Goal: Task Accomplishment & Management: Manage account settings

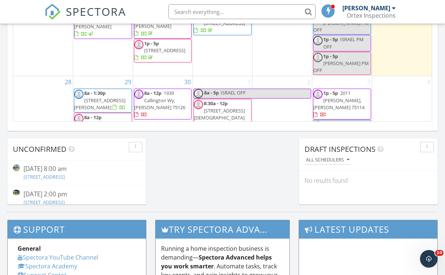
scroll to position [542, 0]
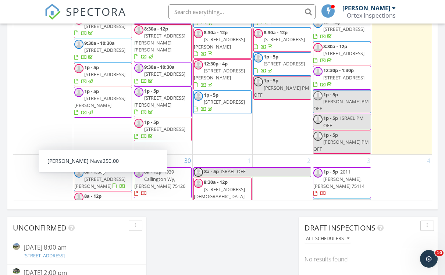
click at [113, 248] on span "17 Gettysburg Ln, Richardson 75080" at bounding box center [99, 255] width 51 height 14
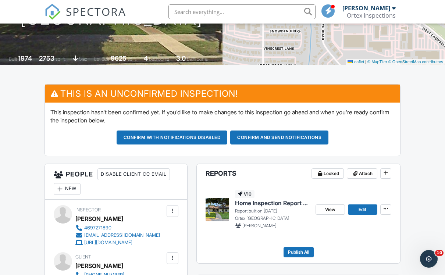
scroll to position [105, 0]
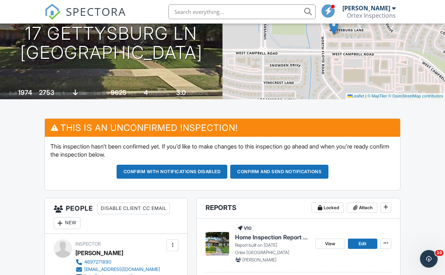
click at [52, 17] on img at bounding box center [53, 12] width 16 height 16
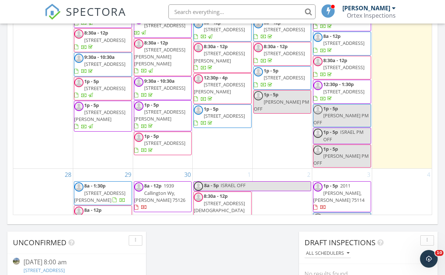
scroll to position [426, 0]
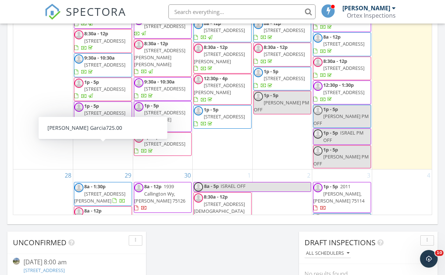
click at [119, 214] on span "[STREET_ADDRESS]" at bounding box center [104, 217] width 41 height 7
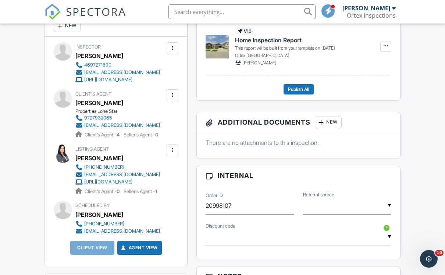
scroll to position [302, 0]
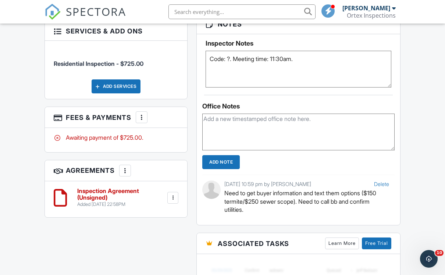
click at [364, 127] on textarea at bounding box center [298, 132] width 192 height 37
type textarea "a"
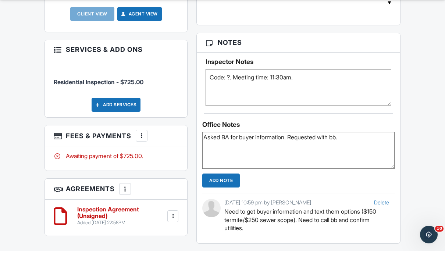
scroll to position [564, 0]
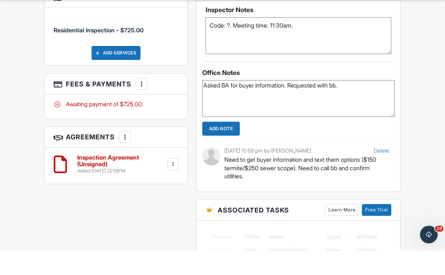
type textarea "Asked BA for buyer information. Requested with bb."
click at [229, 146] on input "Add Note" at bounding box center [221, 153] width 38 height 14
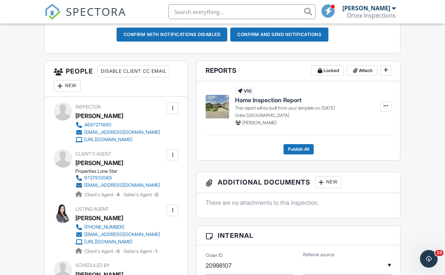
scroll to position [242, 0]
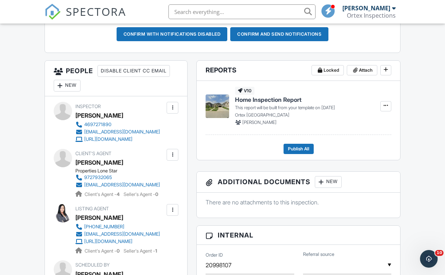
click at [68, 83] on div "New" at bounding box center [67, 86] width 27 height 12
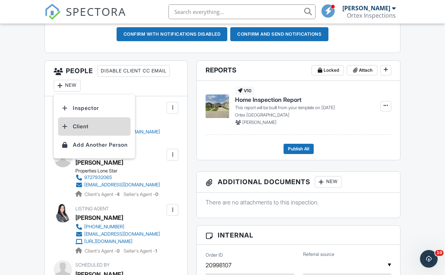
click at [102, 127] on li "Client" at bounding box center [94, 126] width 72 height 18
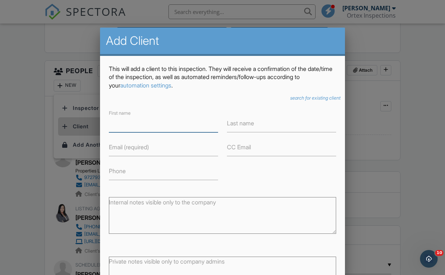
scroll to position [242, 0]
type input "David"
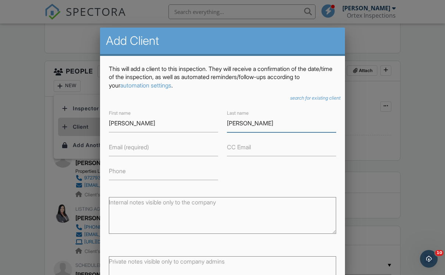
type input "Vargas Rivera"
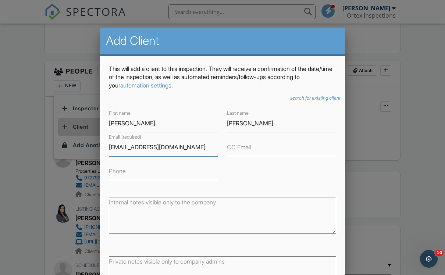
type input "dnpropertyinvestmentgroup@gmail.com"
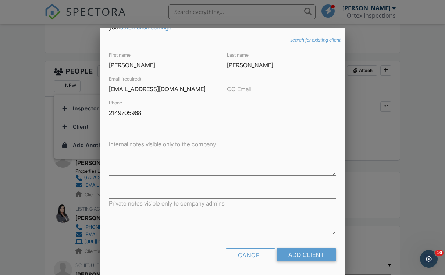
scroll to position [57, 0]
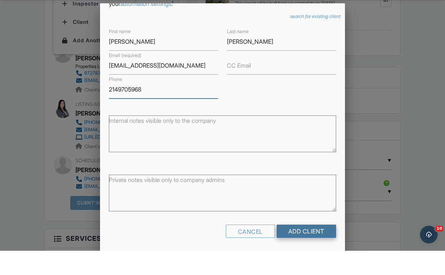
type input "2149705968"
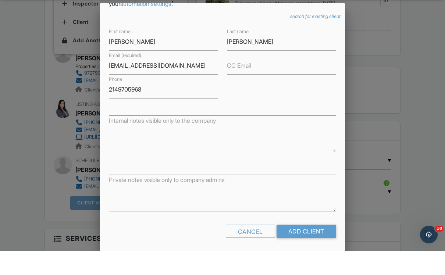
scroll to position [347, 0]
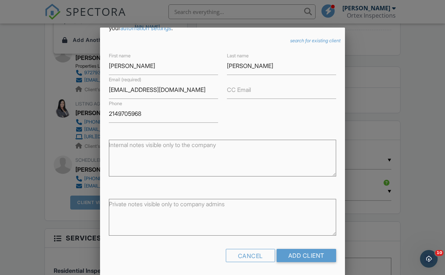
click at [310, 228] on form "First name David Last name Vargas Rivera Email (required) dnpropertyinvestmentg…" at bounding box center [222, 159] width 227 height 217
click at [309, 253] on input "Add Client" at bounding box center [307, 255] width 60 height 13
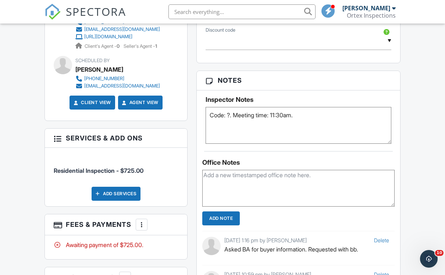
scroll to position [497, 0]
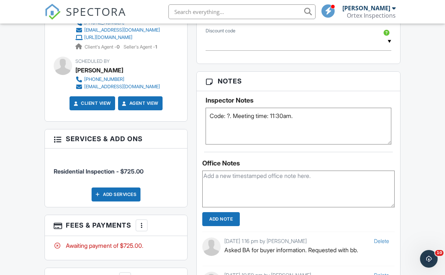
click at [326, 185] on textarea at bounding box center [298, 189] width 192 height 37
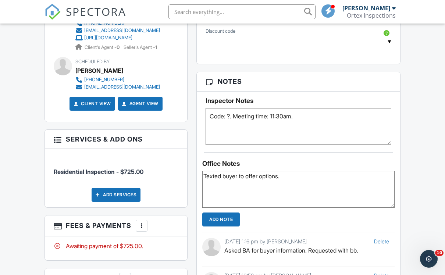
type textarea "Texted buyer to offer options."
click at [234, 220] on input "Add Note" at bounding box center [221, 220] width 38 height 14
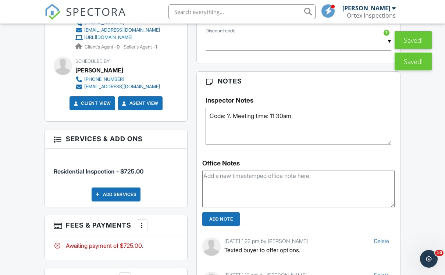
click at [61, 11] on link "SPECTORA" at bounding box center [86, 17] width 82 height 15
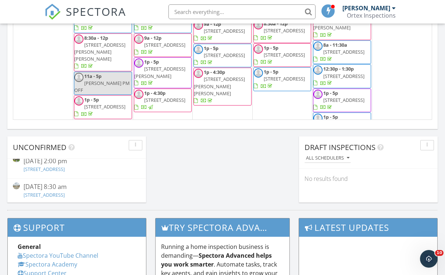
scroll to position [31, 0]
click at [102, 198] on div "[DATE] 8:30 am [STREET_ADDRESS]" at bounding box center [77, 192] width 106 height 18
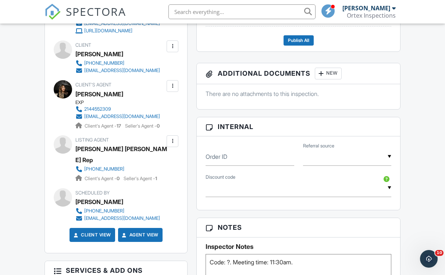
scroll to position [352, 0]
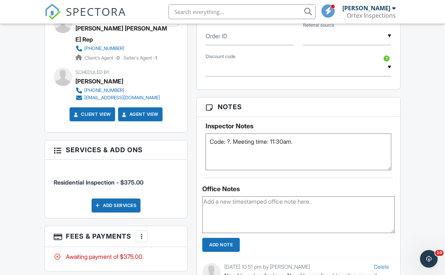
click at [256, 217] on textarea at bounding box center [298, 214] width 192 height 37
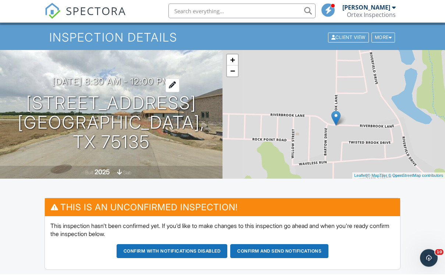
click at [168, 88] on h3 "[DATE] 8:30 am - 12:00 pm" at bounding box center [111, 83] width 118 height 10
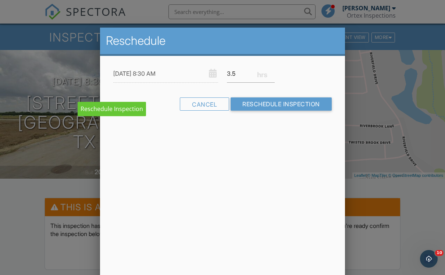
click at [294, 155] on div "Reschedule 10/07/2025 8:30 AM 3.5 Warning: this date/time is in the past. Cance…" at bounding box center [222, 157] width 245 height 258
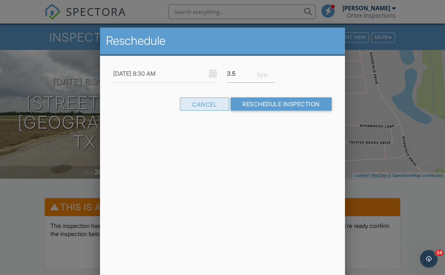
click at [209, 109] on div "Cancel" at bounding box center [204, 103] width 49 height 13
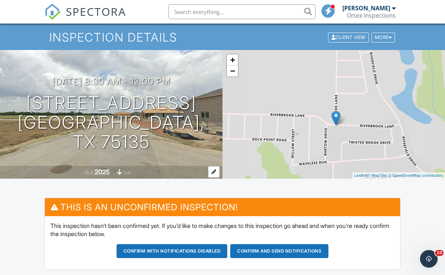
click at [104, 174] on div "2025" at bounding box center [102, 172] width 15 height 8
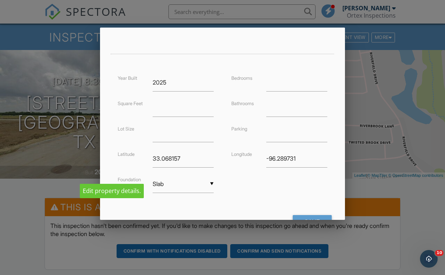
scroll to position [141, 0]
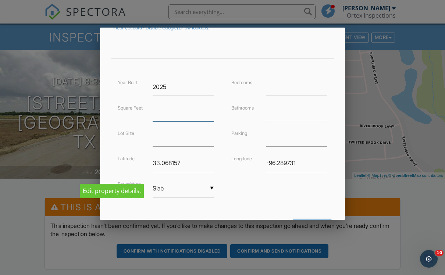
click at [193, 114] on input "number" at bounding box center [183, 112] width 61 height 18
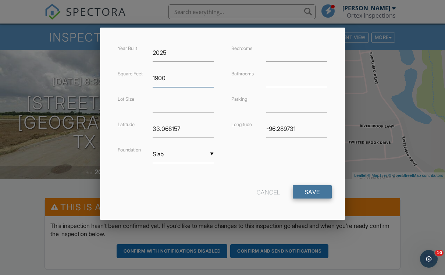
scroll to position [174, 0]
type input "1900"
click at [314, 194] on input "Save" at bounding box center [312, 192] width 39 height 13
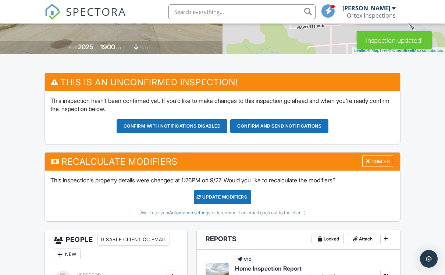
scroll to position [146, 0]
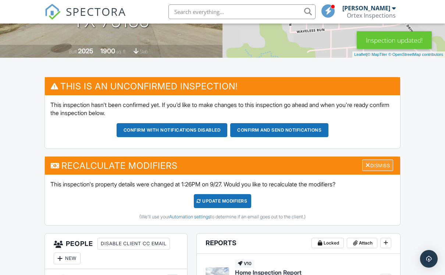
click at [372, 164] on div "Dismiss" at bounding box center [377, 165] width 31 height 11
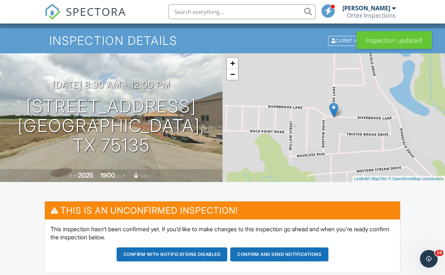
scroll to position [0, 0]
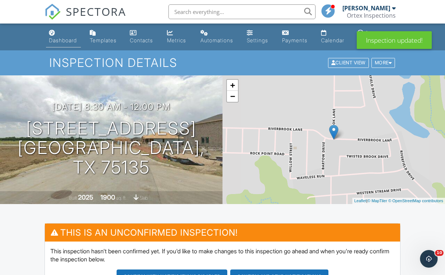
click at [58, 37] on link "Dashboard" at bounding box center [63, 36] width 35 height 21
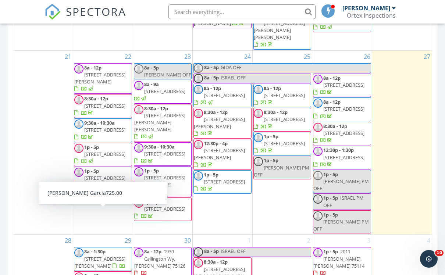
scroll to position [462, 0]
